Goal: Book appointment/travel/reservation

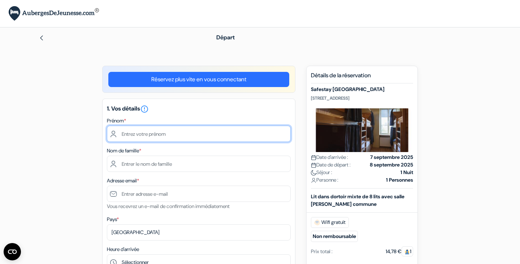
type input "[PERSON_NAME]"
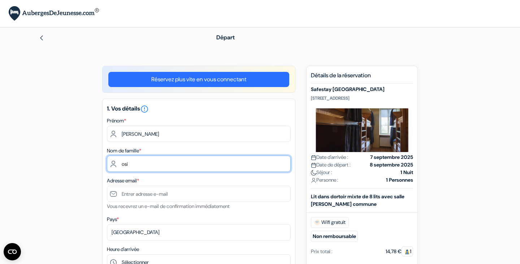
type input "Osiris"
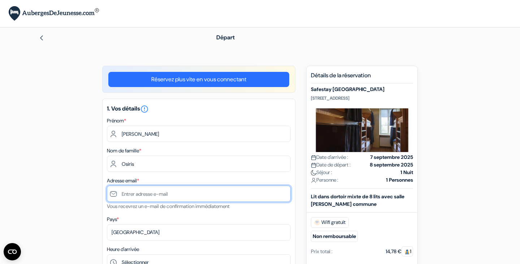
type input "[EMAIL_ADDRESS][DOMAIN_NAME]"
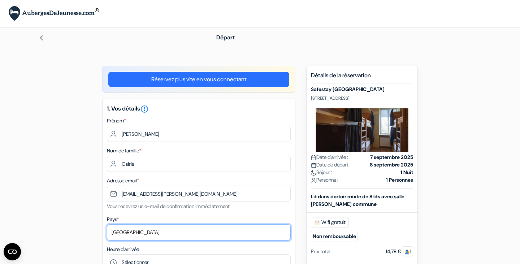
select select "67"
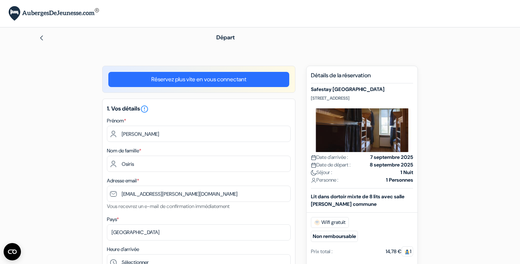
type input "683601410"
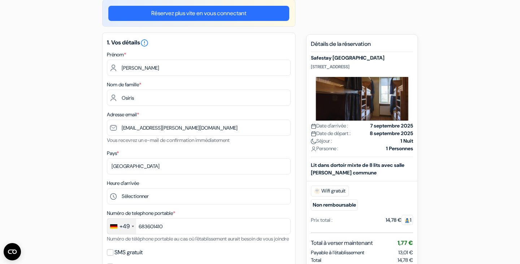
scroll to position [68, 0]
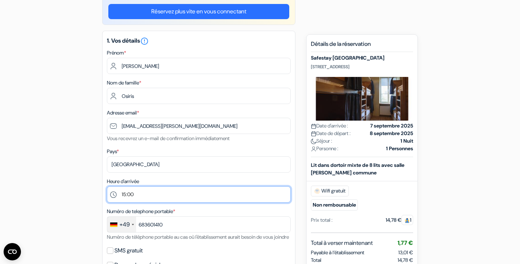
select select "16"
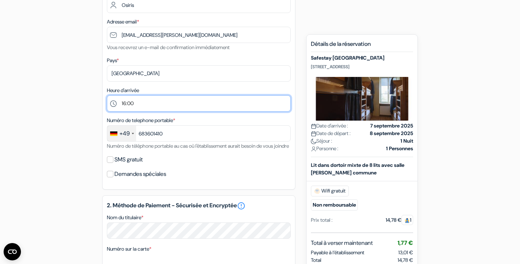
scroll to position [160, 0]
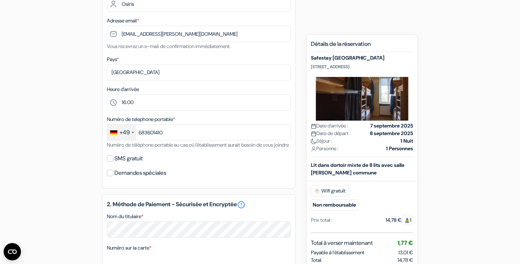
click at [131, 135] on div "+49" at bounding box center [121, 133] width 29 height 16
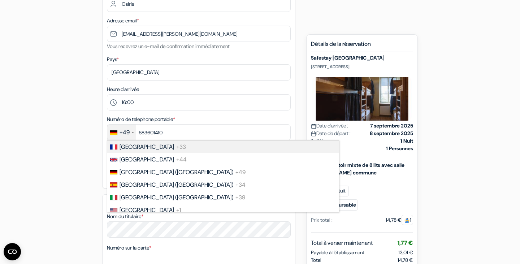
click at [135, 149] on span "France" at bounding box center [147, 147] width 55 height 8
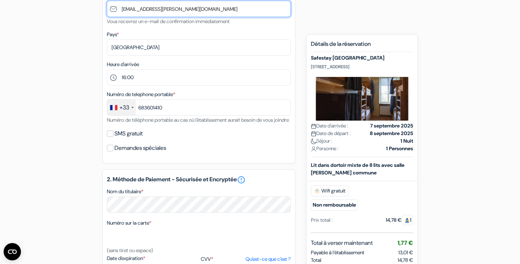
scroll to position [186, 0]
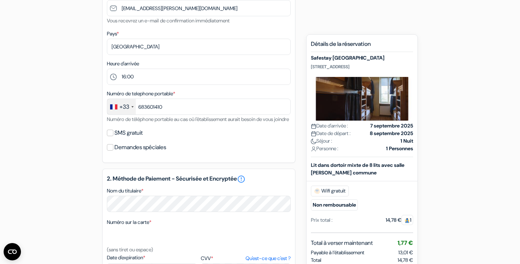
click at [112, 136] on input "SMS gratuit" at bounding box center [110, 133] width 7 height 7
checkbox input "true"
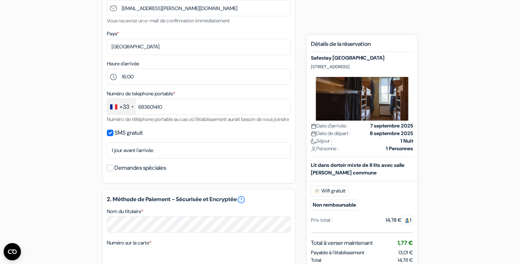
click at [112, 171] on input "Demandes spéciales" at bounding box center [110, 168] width 7 height 7
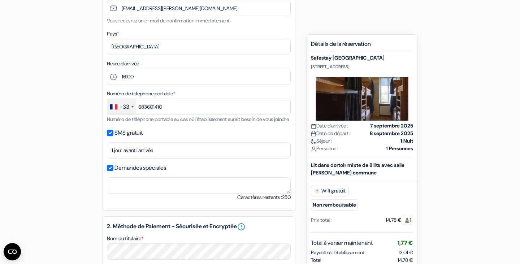
click at [112, 171] on input "Demandes spéciales" at bounding box center [110, 168] width 7 height 7
checkbox input "false"
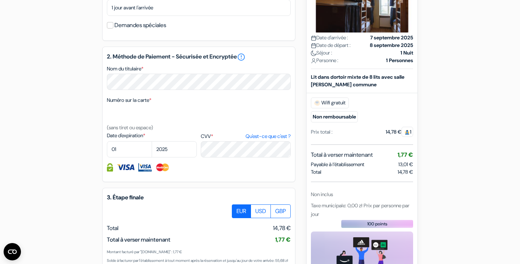
scroll to position [327, 0]
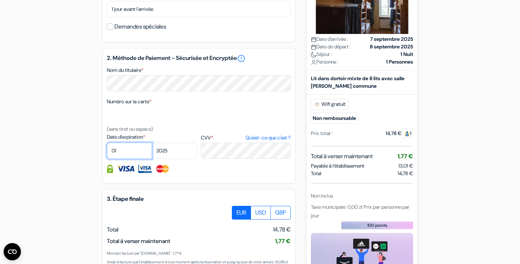
select select "05"
select select "2028"
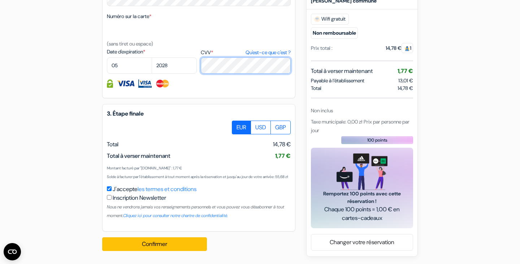
scroll to position [428, 0]
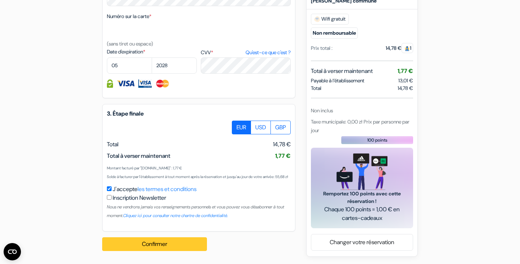
click at [137, 249] on button "Confirmer Loading..." at bounding box center [154, 244] width 105 height 14
